Goal: Task Accomplishment & Management: Manage account settings

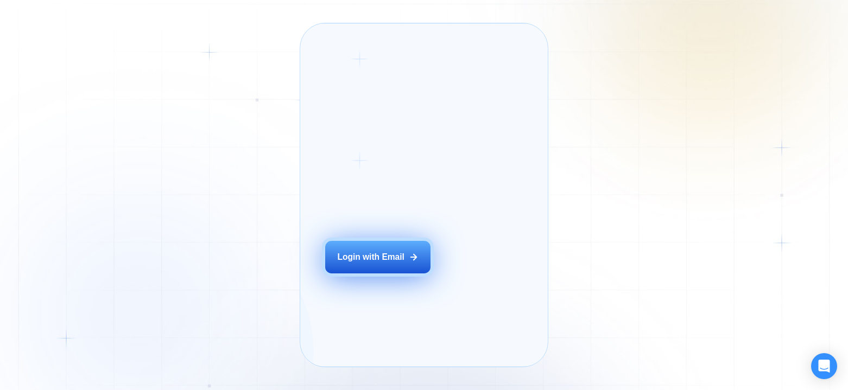
drag, startPoint x: 0, startPoint y: 0, endPoint x: 397, endPoint y: 274, distance: 482.5
click at [398, 263] on div "Login with Email" at bounding box center [370, 256] width 67 height 11
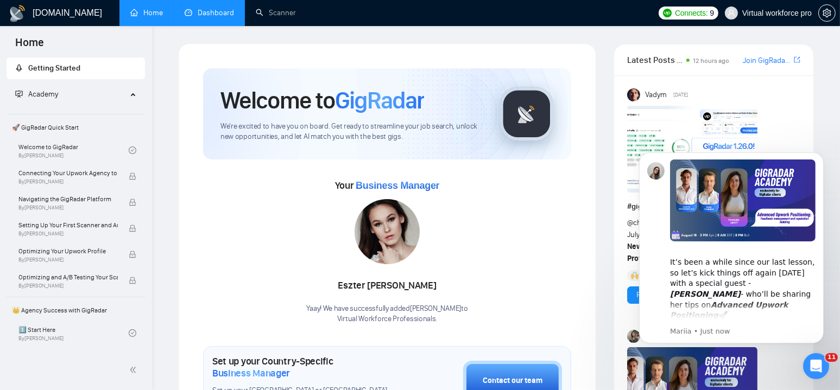
click at [220, 14] on link "Dashboard" at bounding box center [209, 12] width 49 height 9
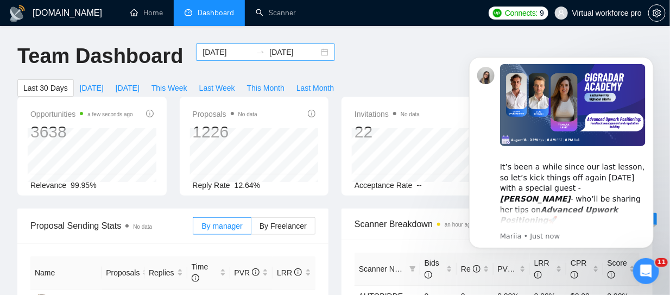
click at [222, 52] on input "[DATE]" at bounding box center [227, 52] width 49 height 12
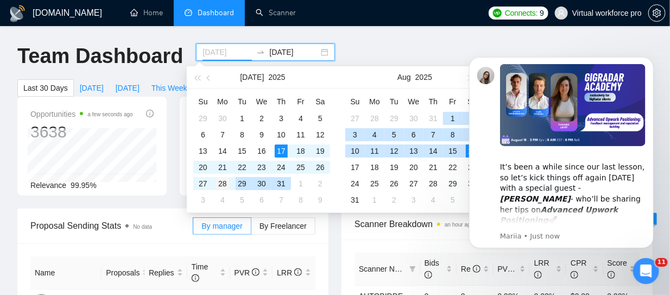
type input "[DATE]"
click at [225, 185] on div "28" at bounding box center [222, 183] width 13 height 13
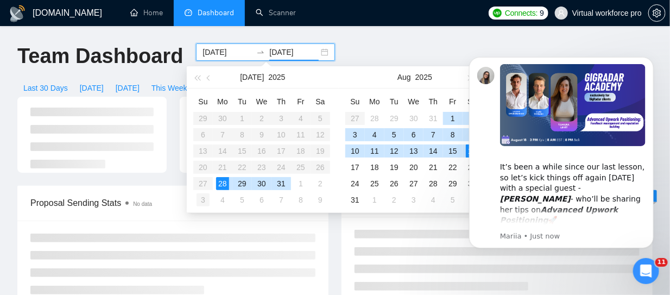
type input "[DATE]"
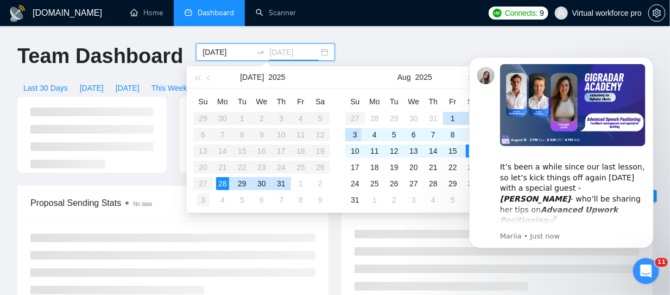
click at [206, 200] on div "3" at bounding box center [203, 199] width 13 height 13
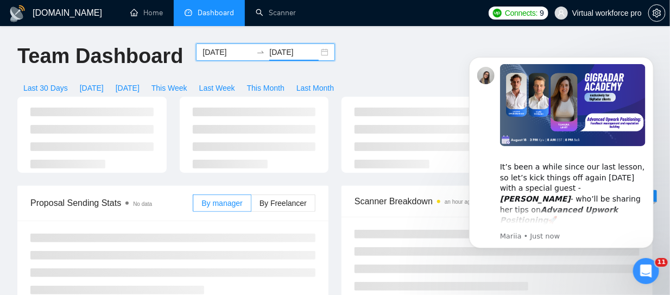
click at [171, 216] on div "Proposal Sending Stats No data" at bounding box center [111, 202] width 162 height 31
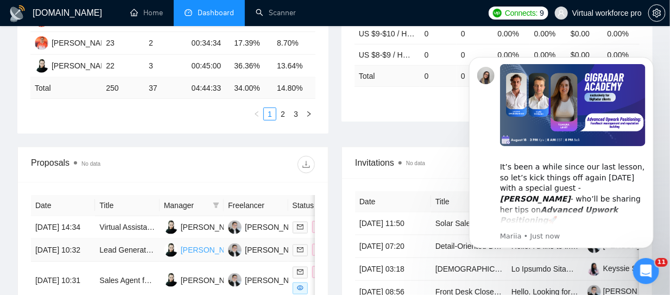
scroll to position [380, 0]
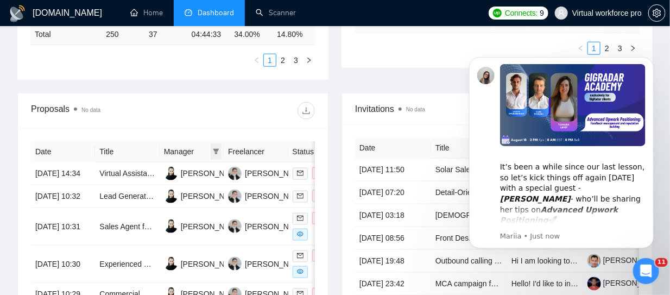
click at [216, 148] on icon "filter" at bounding box center [216, 151] width 7 height 7
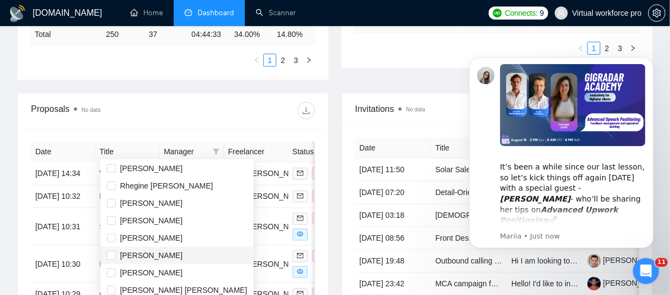
scroll to position [109, 0]
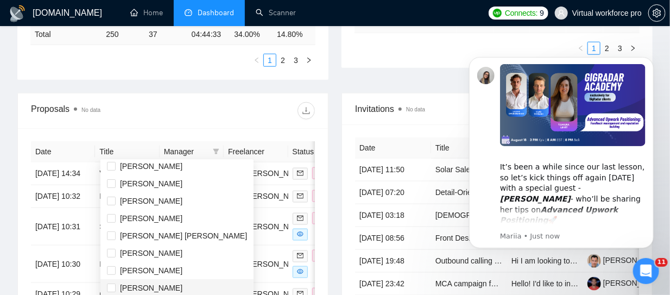
click at [147, 291] on span "[PERSON_NAME]" at bounding box center [151, 287] width 62 height 9
checkbox input "true"
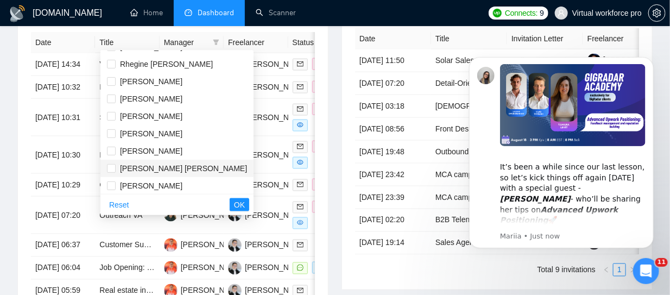
scroll to position [13, 0]
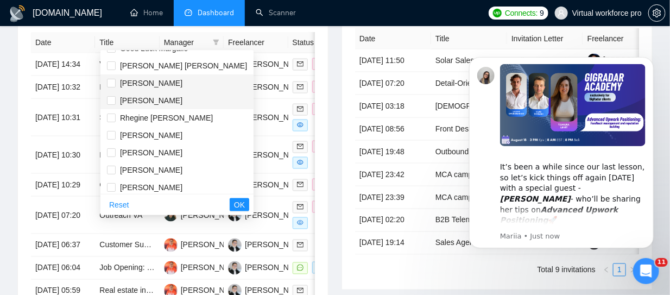
drag, startPoint x: 150, startPoint y: 86, endPoint x: 161, endPoint y: 99, distance: 16.6
click at [150, 86] on span "[PERSON_NAME]" at bounding box center [151, 83] width 62 height 9
checkbox input "true"
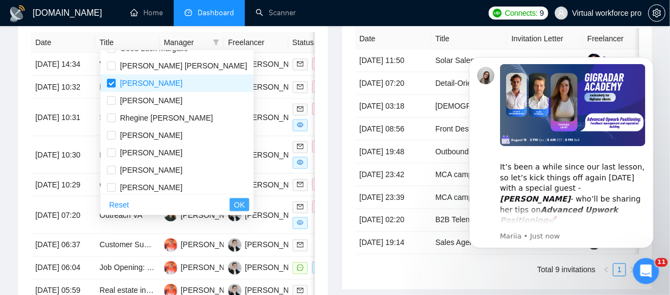
click at [234, 204] on span "OK" at bounding box center [239, 205] width 11 height 12
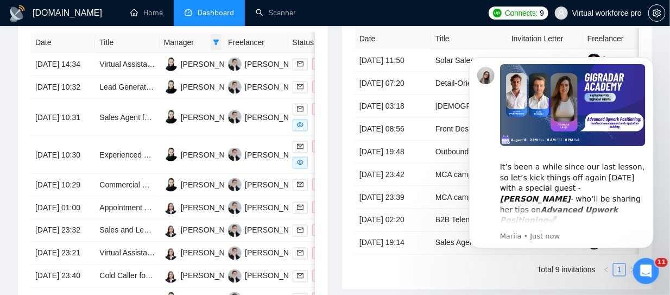
click at [217, 40] on icon "filter" at bounding box center [216, 42] width 6 height 5
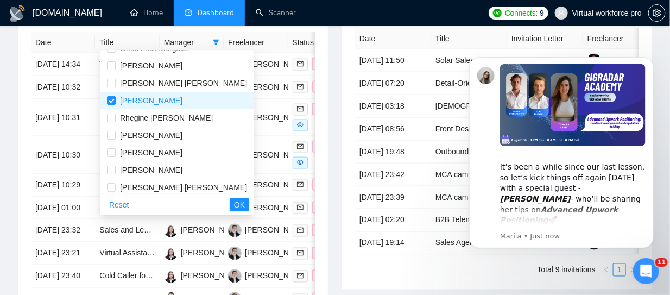
click at [330, 75] on div "Proposals No data Date Title Manager Freelancer Status [DATE] 14:34 Virtual Ass…" at bounding box center [173, 165] width 324 height 362
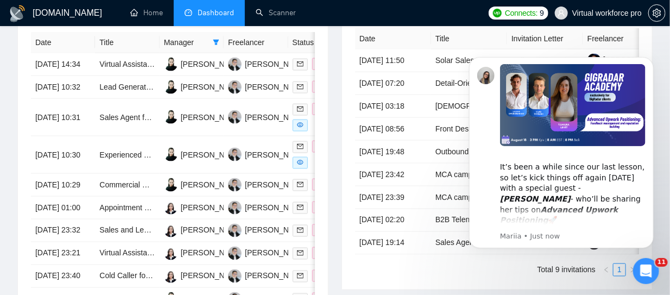
scroll to position [380, 0]
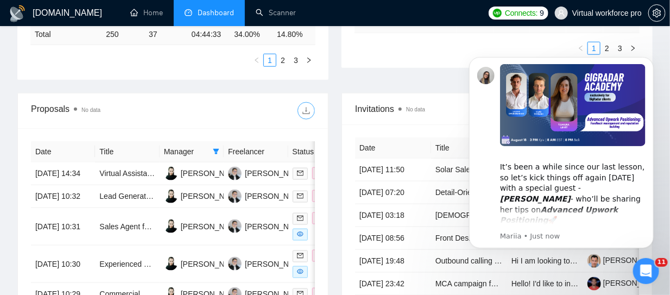
click at [308, 112] on icon "download" at bounding box center [306, 110] width 7 height 7
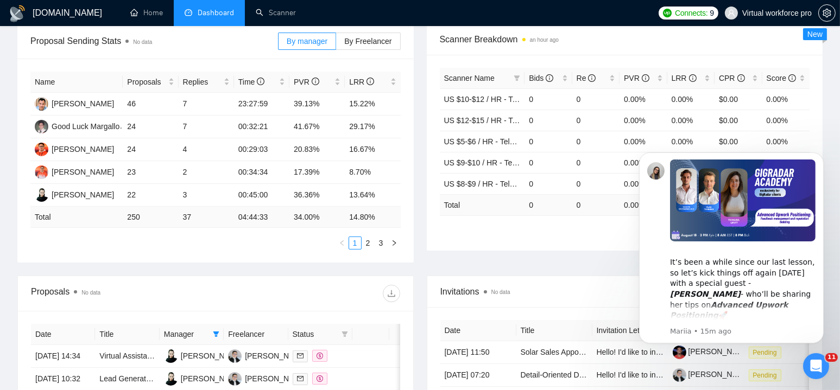
scroll to position [0, 0]
